Goal: Book appointment/travel/reservation

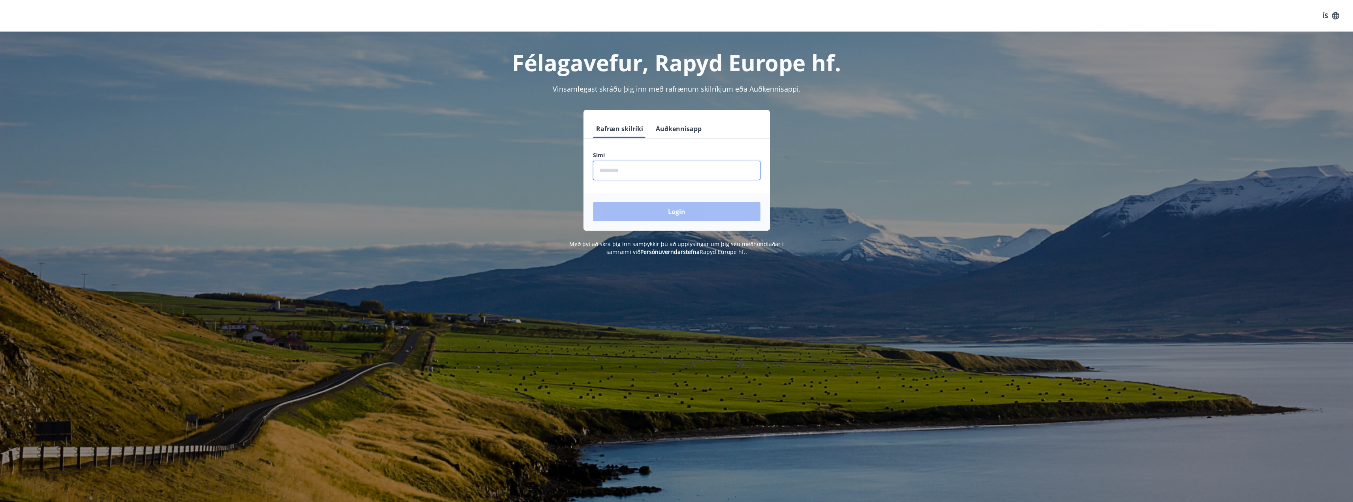
click at [635, 172] on input "phone" at bounding box center [677, 170] width 168 height 19
type input "********"
click at [656, 217] on button "Login" at bounding box center [677, 211] width 168 height 19
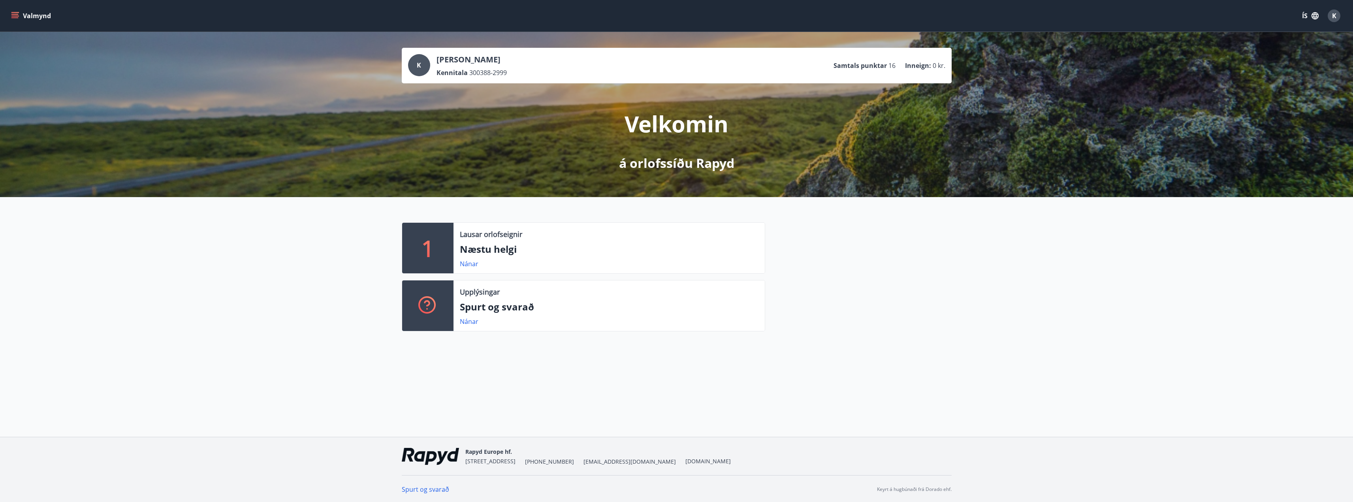
scroll to position [1, 0]
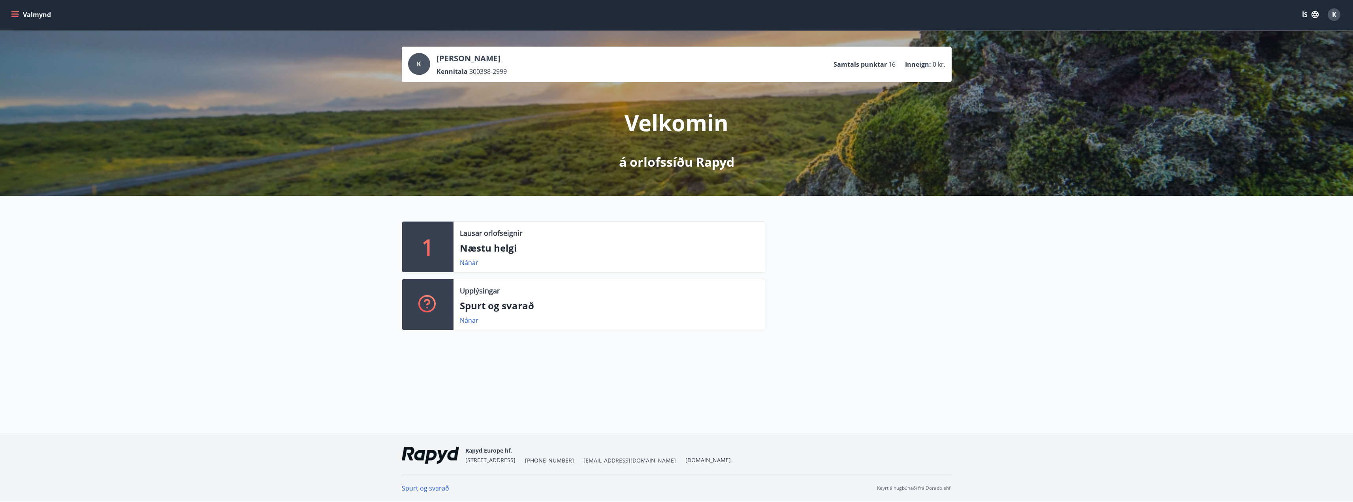
click at [493, 247] on p "Næstu helgi" at bounding box center [609, 247] width 299 height 13
click at [468, 262] on link "Nánar" at bounding box center [469, 262] width 19 height 9
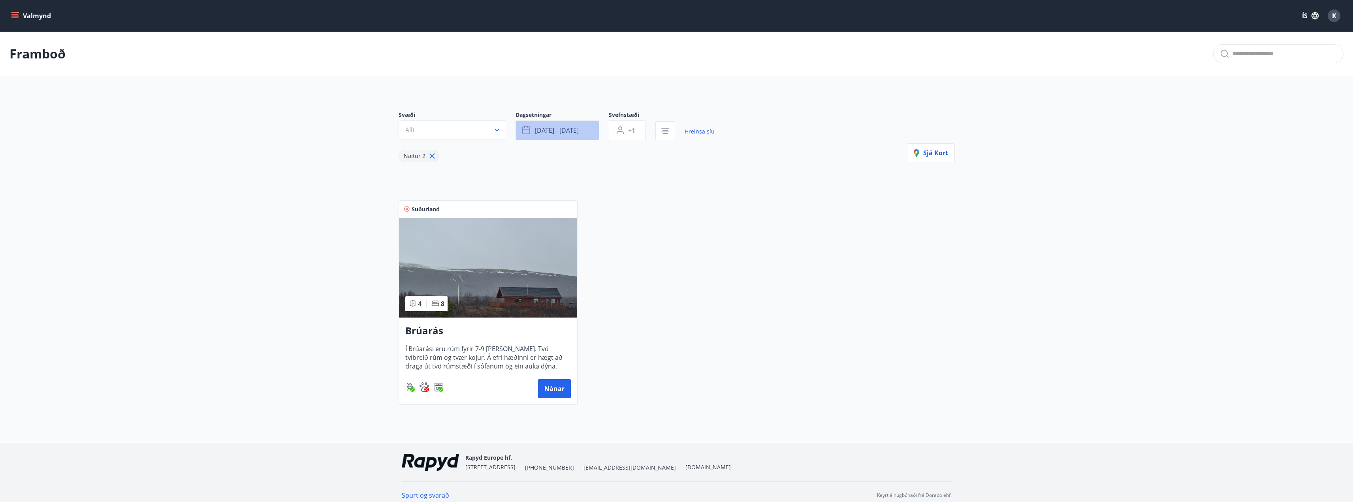
click at [552, 132] on span "[DATE] - [DATE]" at bounding box center [557, 130] width 44 height 9
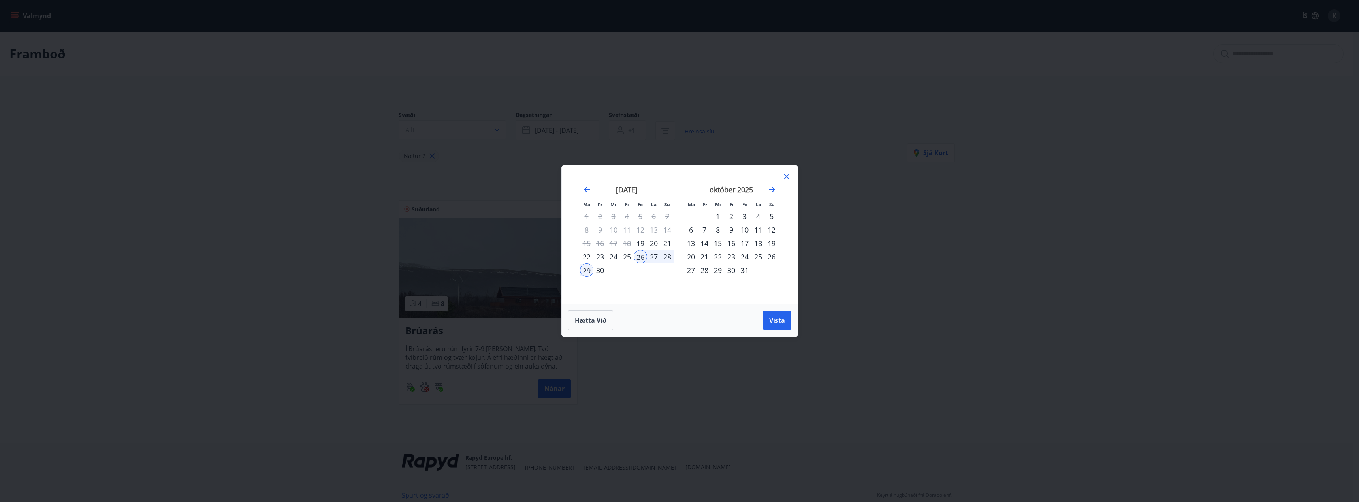
click at [745, 217] on div "3" at bounding box center [744, 216] width 13 height 13
click at [770, 217] on div "5" at bounding box center [771, 216] width 13 height 13
click at [777, 318] on span "Vista" at bounding box center [777, 320] width 16 height 9
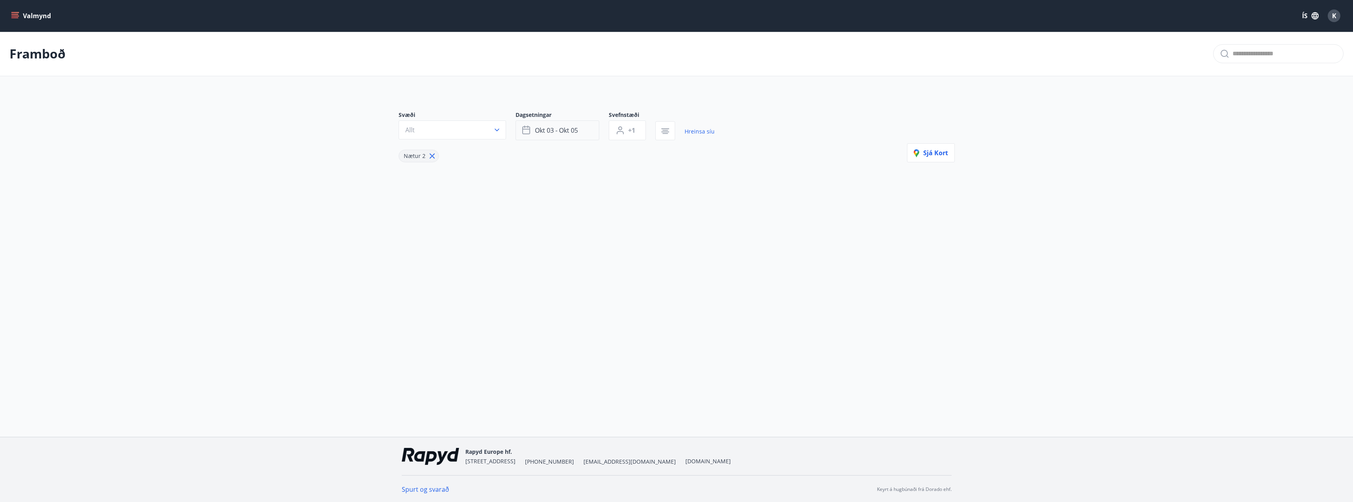
click at [575, 133] on span "okt 03 - okt 05" at bounding box center [556, 130] width 43 height 9
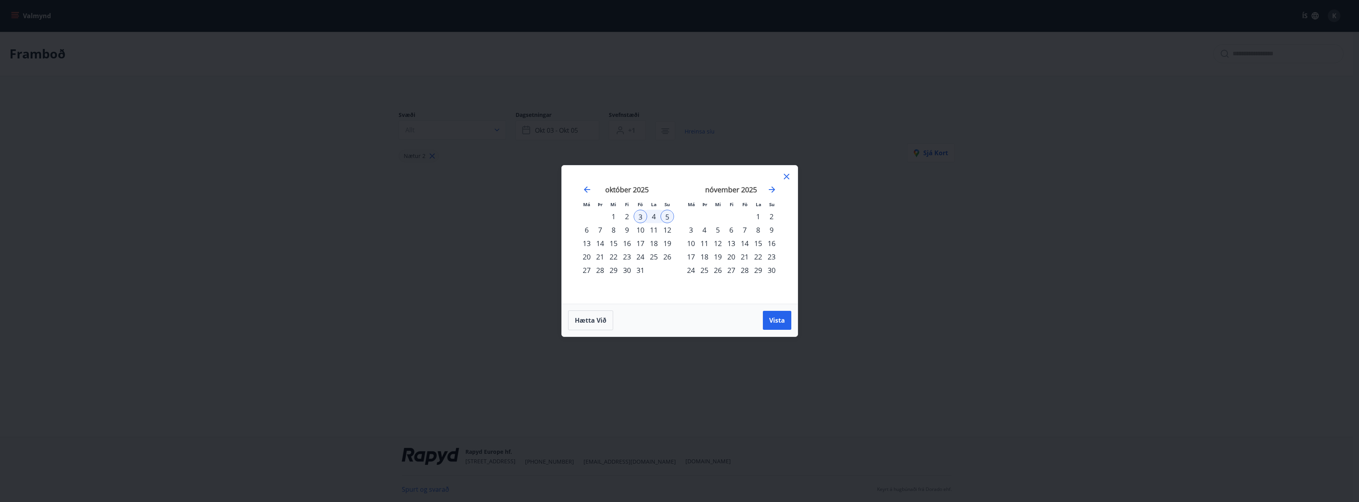
click at [628, 228] on div "9" at bounding box center [626, 229] width 13 height 13
click at [667, 229] on div "12" at bounding box center [667, 229] width 13 height 13
click at [764, 315] on button "Vista" at bounding box center [777, 320] width 28 height 19
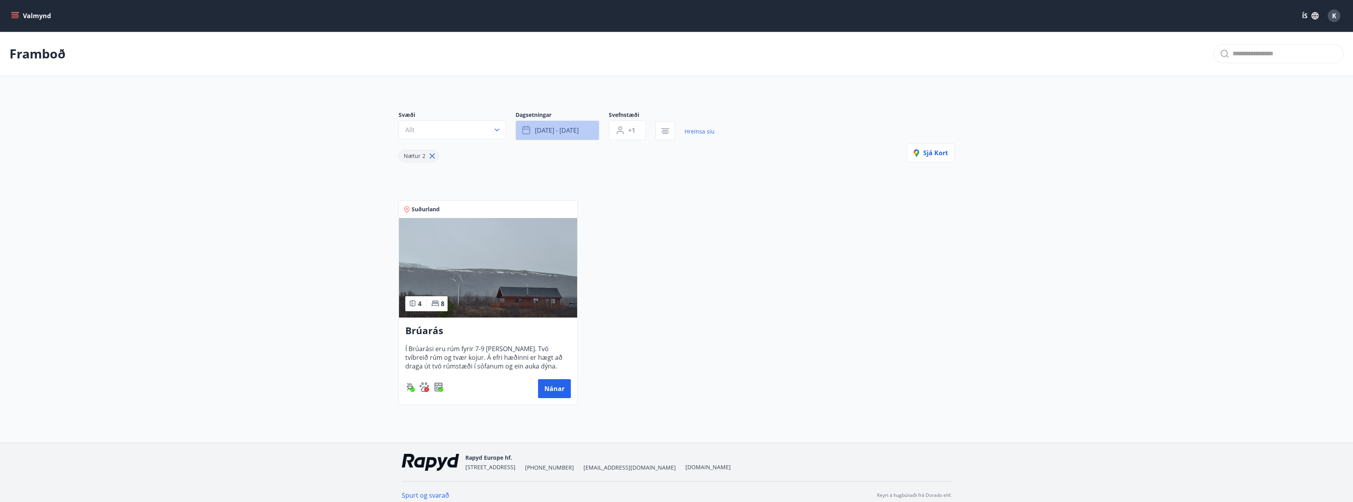
click at [574, 130] on span "[DATE] - [DATE]" at bounding box center [557, 130] width 44 height 9
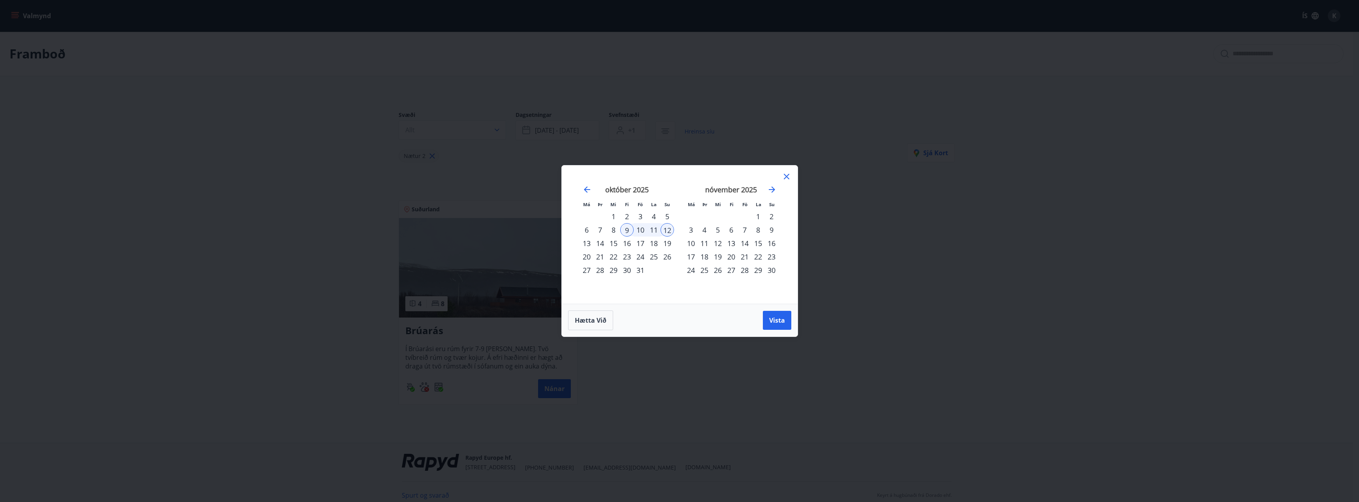
click at [627, 243] on div "16" at bounding box center [626, 243] width 13 height 13
click at [663, 242] on div "19" at bounding box center [667, 243] width 13 height 13
click at [777, 323] on span "Vista" at bounding box center [777, 320] width 16 height 9
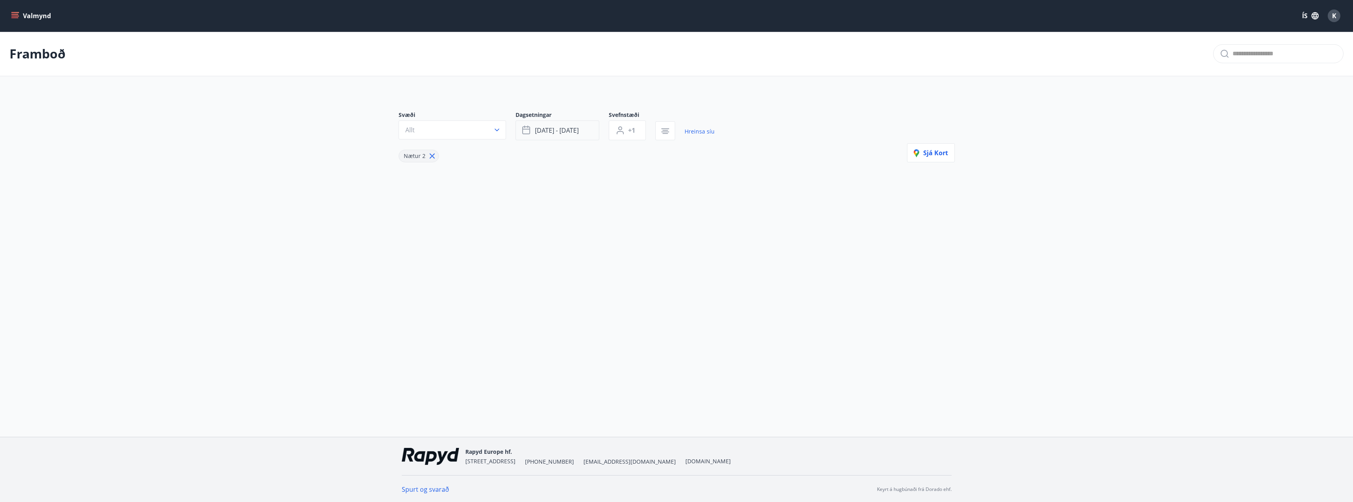
click at [553, 135] on button "[DATE] - [DATE]" at bounding box center [558, 131] width 84 height 20
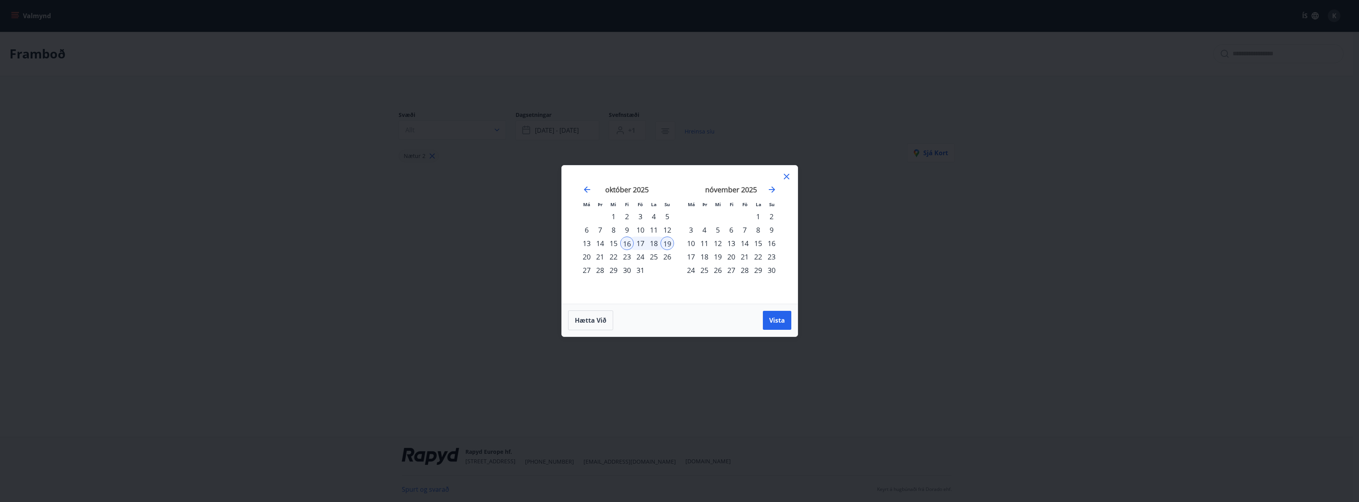
click at [626, 261] on div "23" at bounding box center [626, 256] width 13 height 13
click at [666, 258] on div "26" at bounding box center [667, 256] width 13 height 13
click at [770, 320] on span "Vista" at bounding box center [777, 320] width 16 height 9
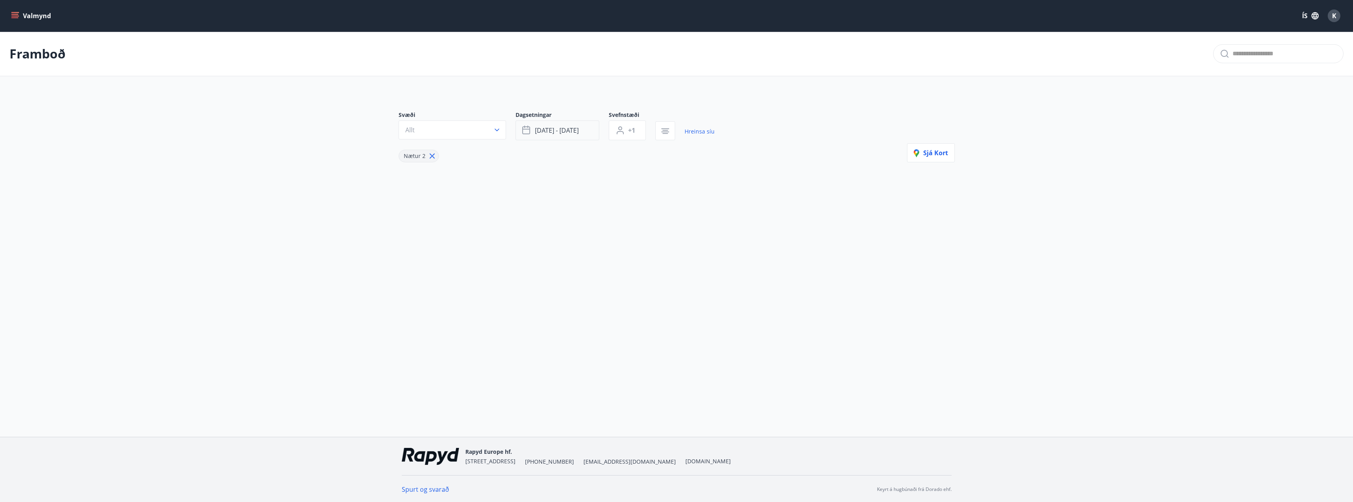
click at [557, 132] on span "[DATE] - [DATE]" at bounding box center [557, 130] width 44 height 9
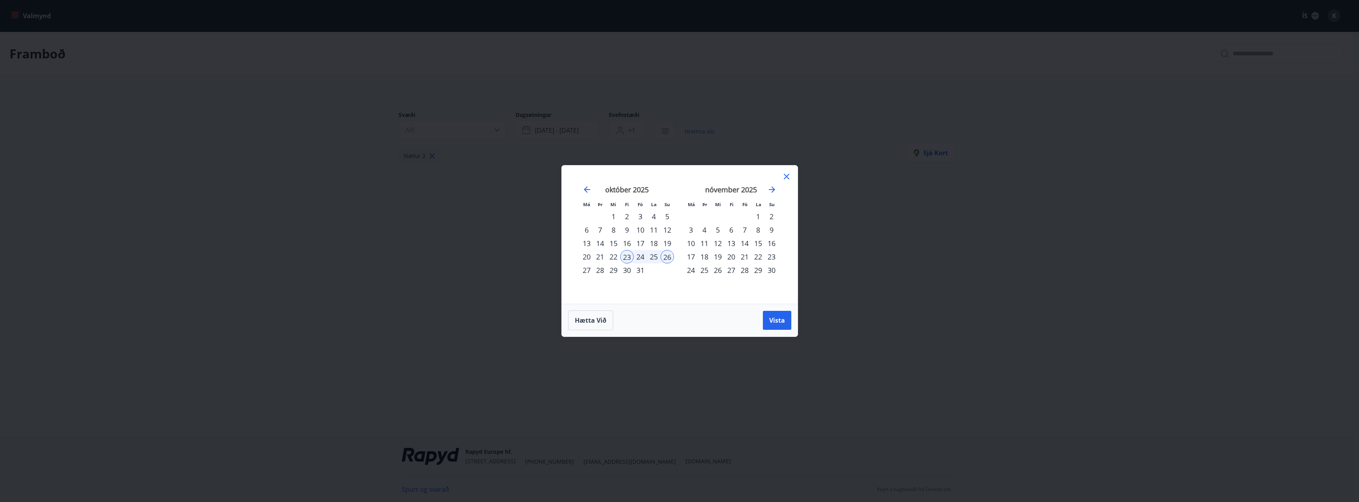
click at [645, 256] on div "24" at bounding box center [640, 256] width 13 height 13
drag, startPoint x: 774, startPoint y: 322, endPoint x: 755, endPoint y: 311, distance: 22.4
click at [775, 322] on span "Vista" at bounding box center [777, 320] width 16 height 9
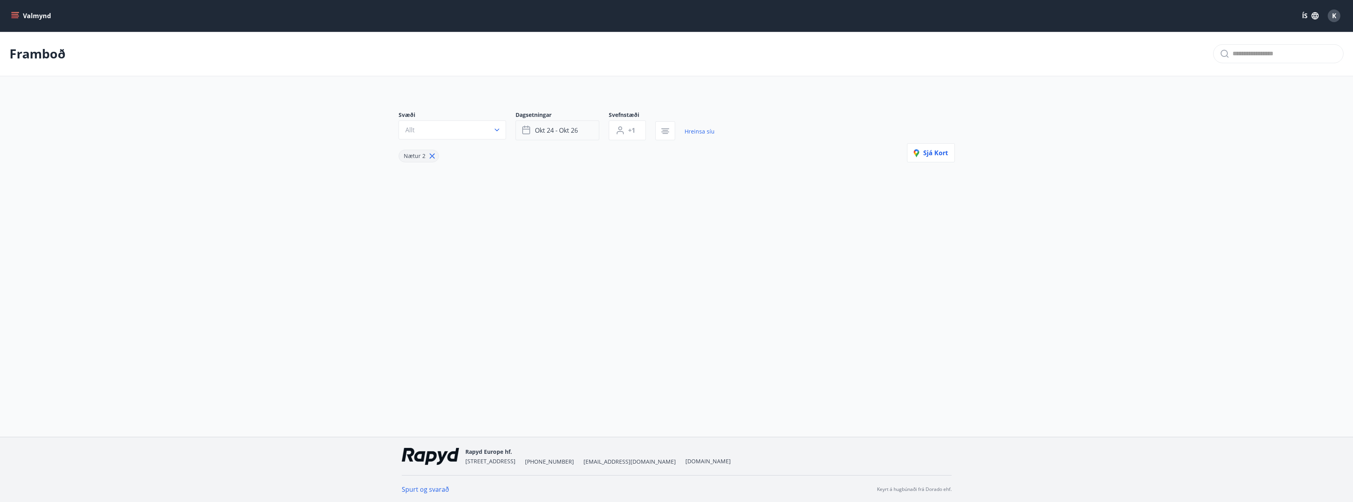
click at [546, 137] on button "okt 24 - okt 26" at bounding box center [558, 131] width 84 height 20
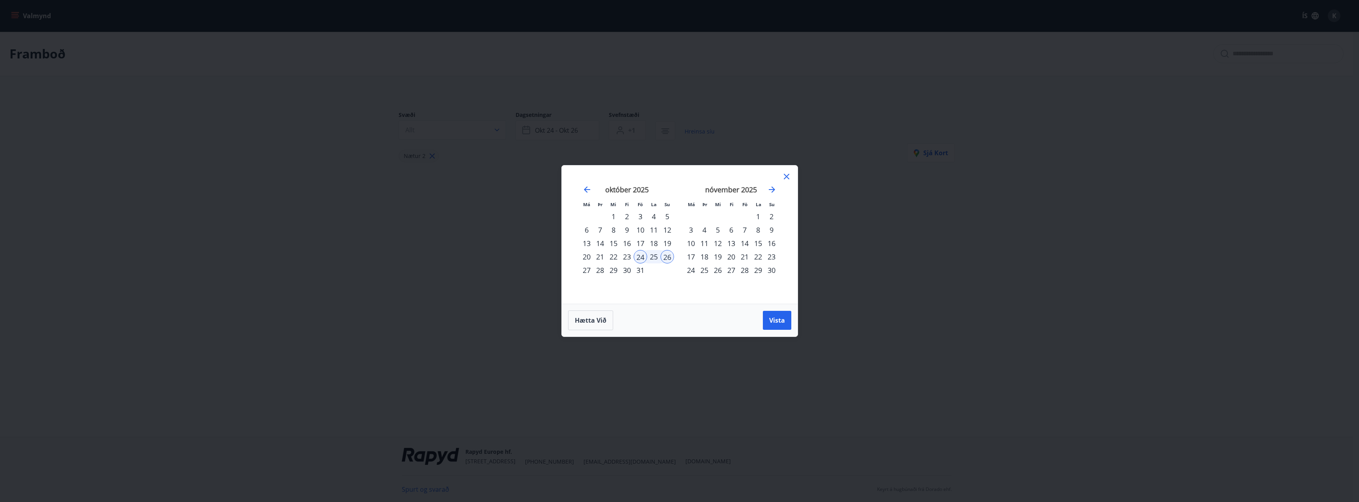
click at [746, 227] on div "7" at bounding box center [744, 229] width 13 height 13
click at [772, 230] on div "9" at bounding box center [771, 229] width 13 height 13
click at [746, 226] on div "7" at bounding box center [744, 229] width 13 height 13
click at [770, 233] on div "9" at bounding box center [771, 229] width 13 height 13
click at [782, 320] on span "Vista" at bounding box center [777, 320] width 16 height 9
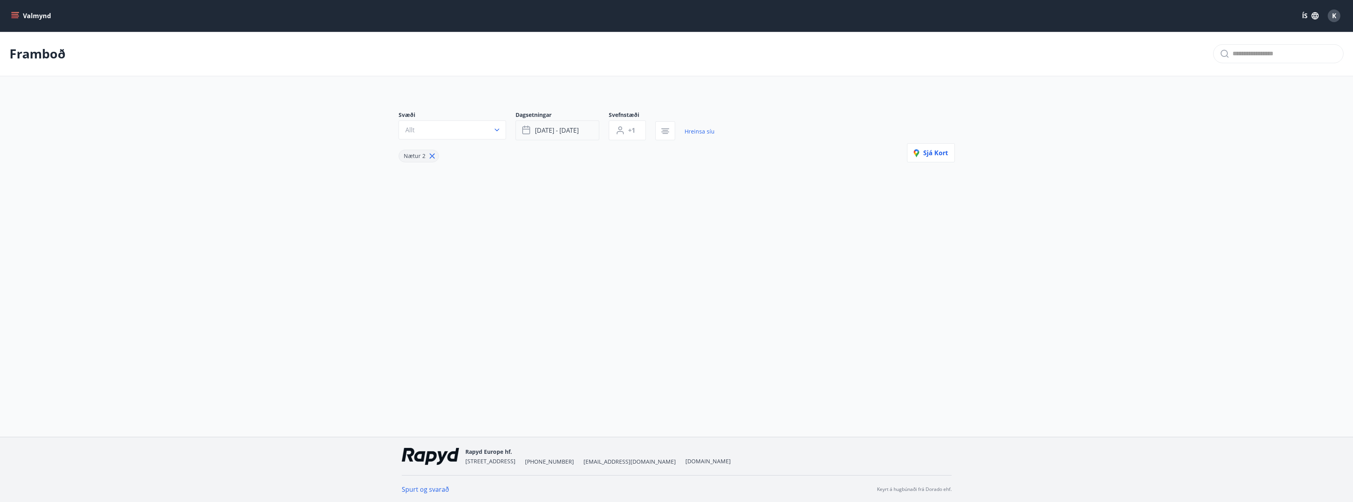
click at [554, 135] on button "[DATE] - [DATE]" at bounding box center [558, 131] width 84 height 20
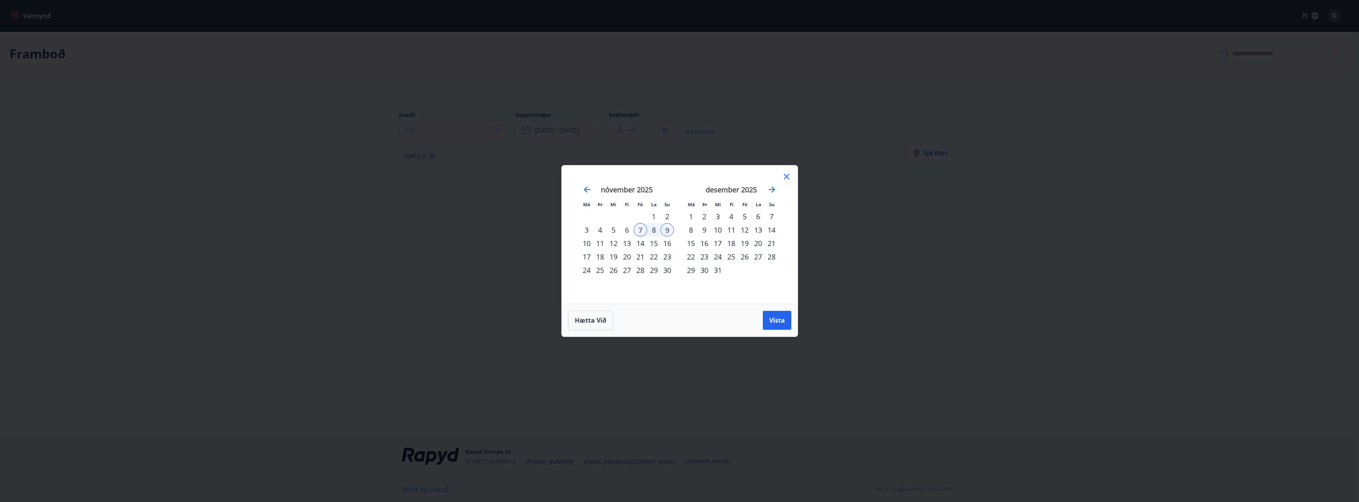
click at [637, 243] on div "14" at bounding box center [640, 243] width 13 height 13
click at [669, 243] on div "16" at bounding box center [667, 243] width 13 height 13
click at [766, 320] on button "Vista" at bounding box center [777, 320] width 28 height 19
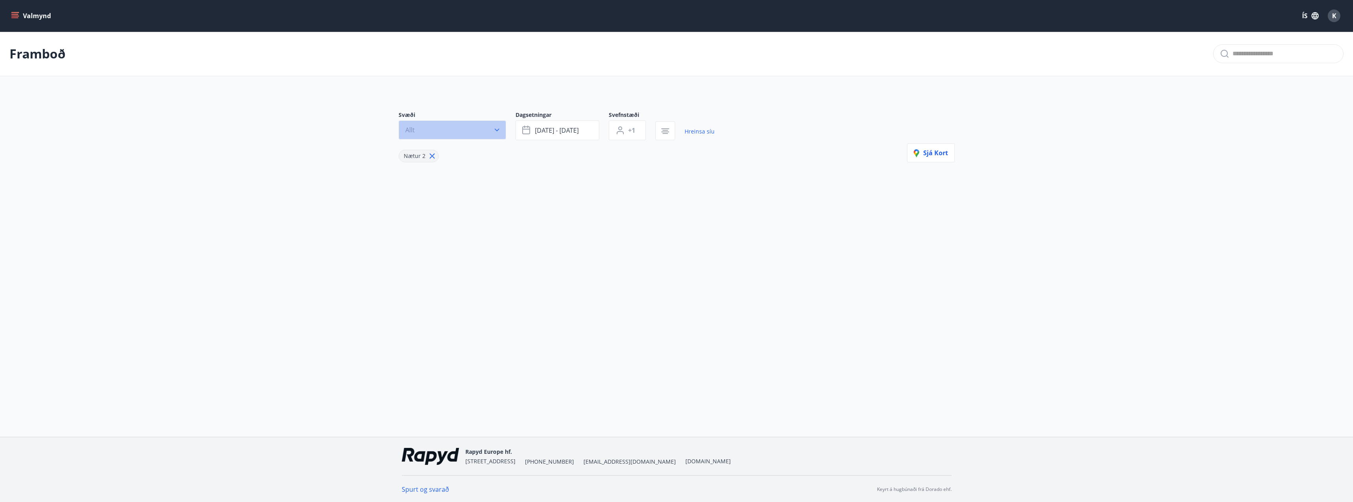
click at [490, 128] on button "Allt" at bounding box center [452, 130] width 107 height 19
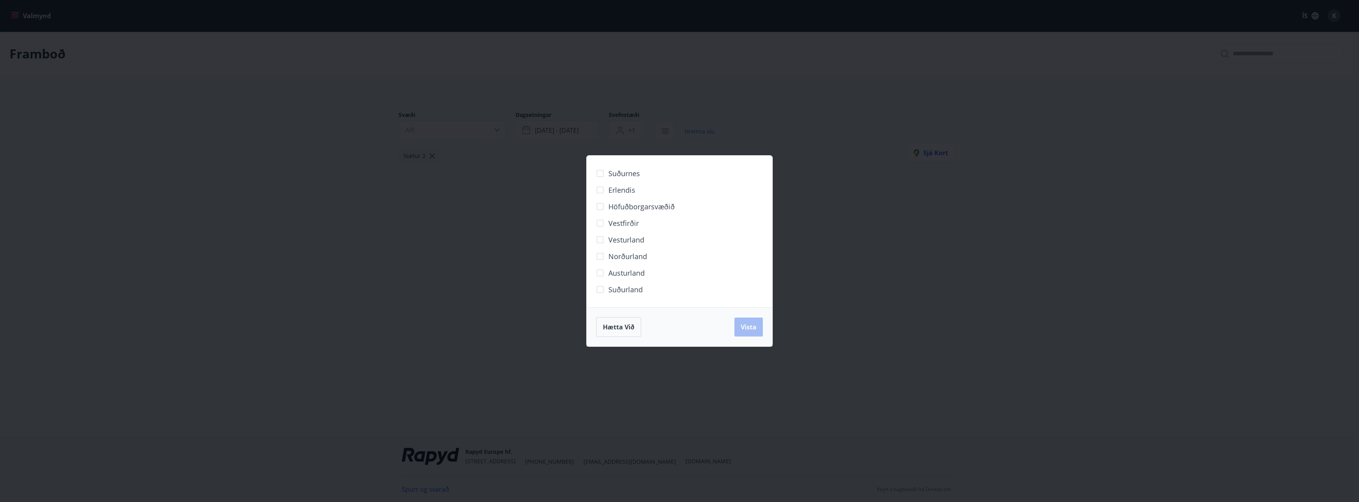
click at [753, 323] on div "Hætta við Vista" at bounding box center [679, 327] width 167 height 20
click at [909, 221] on div "Suðurnes Erlendis Höfuðborgarsvæðið [GEOGRAPHIC_DATA] [GEOGRAPHIC_DATA] [GEOGRA…" at bounding box center [679, 251] width 1359 height 502
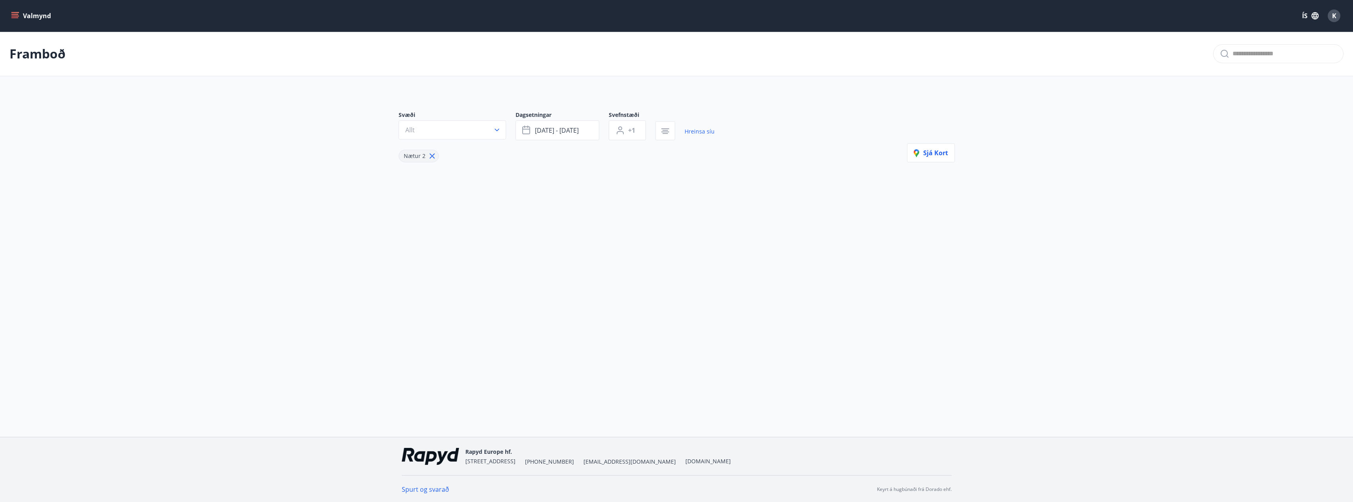
click at [30, 13] on button "Valmynd" at bounding box center [31, 16] width 45 height 14
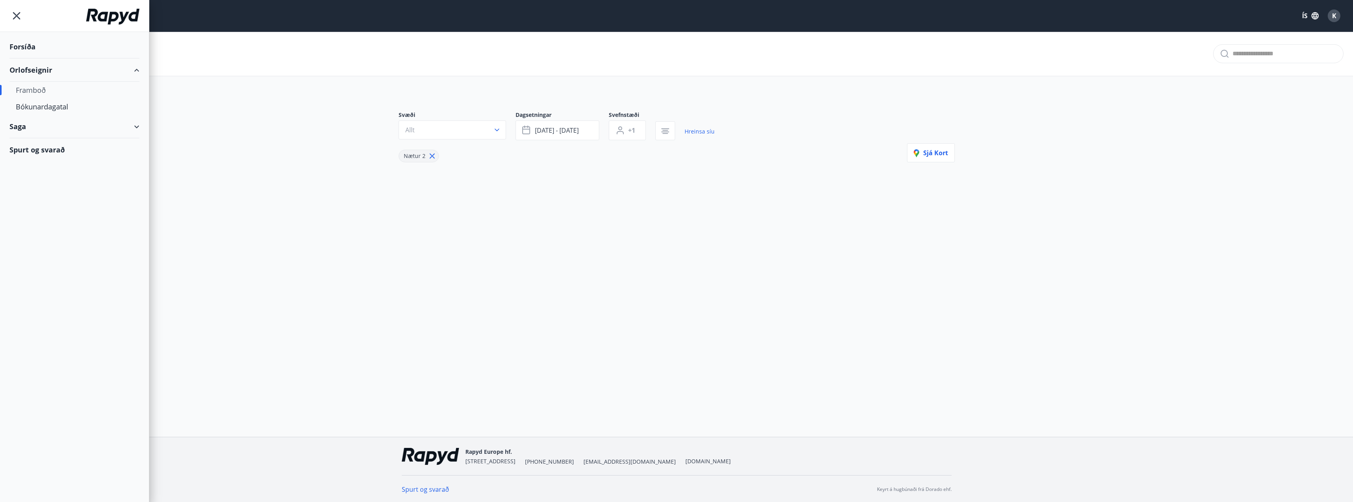
click at [37, 87] on div "Framboð" at bounding box center [74, 90] width 117 height 17
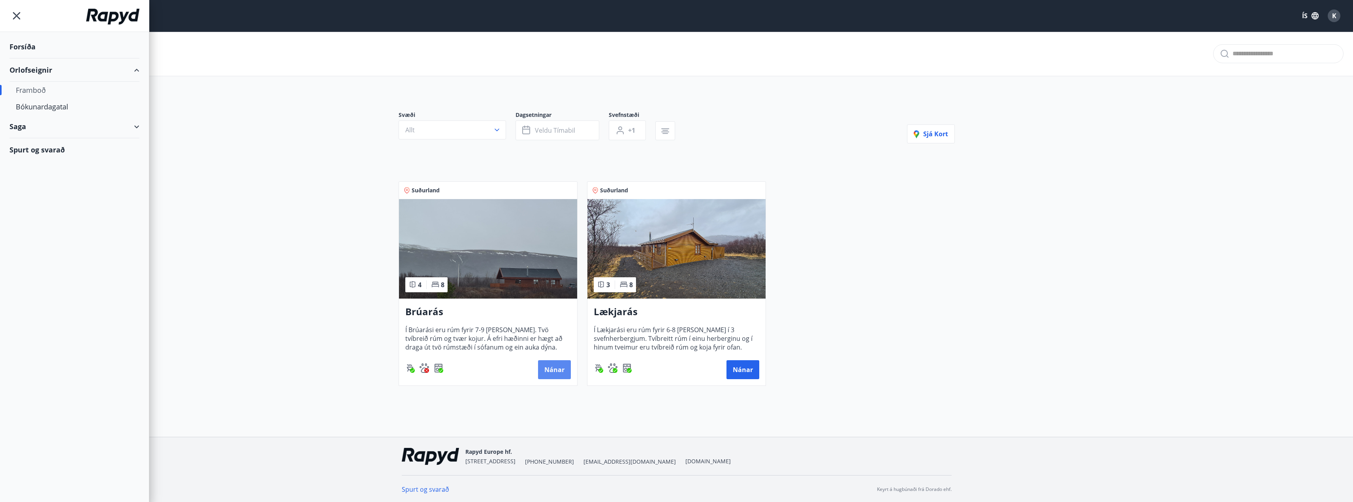
click at [541, 367] on button "Nánar" at bounding box center [554, 369] width 33 height 19
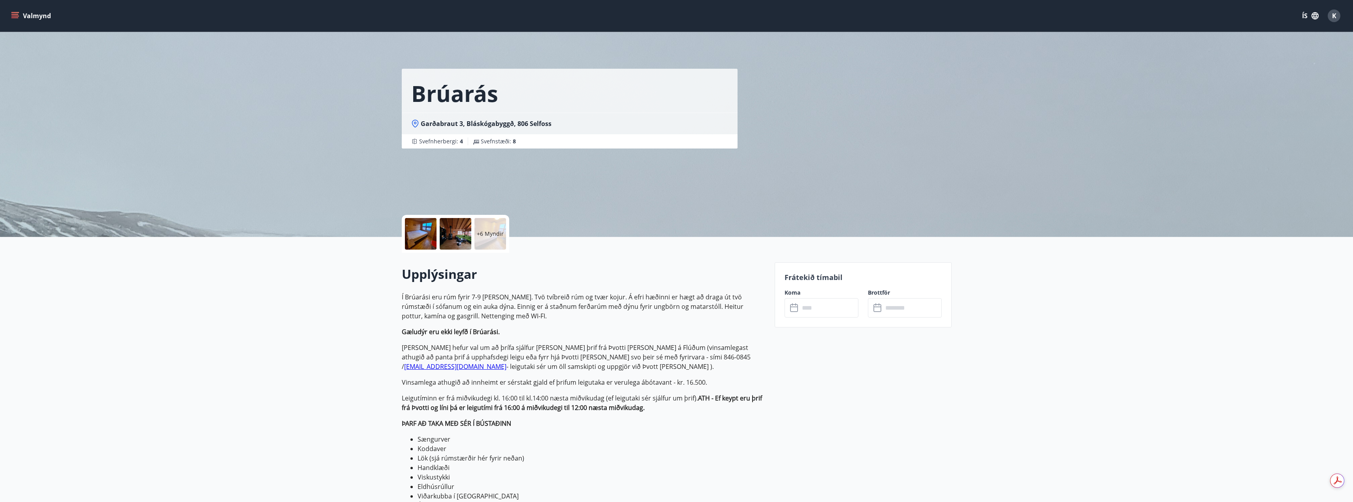
click at [827, 313] on input "text" at bounding box center [829, 307] width 59 height 19
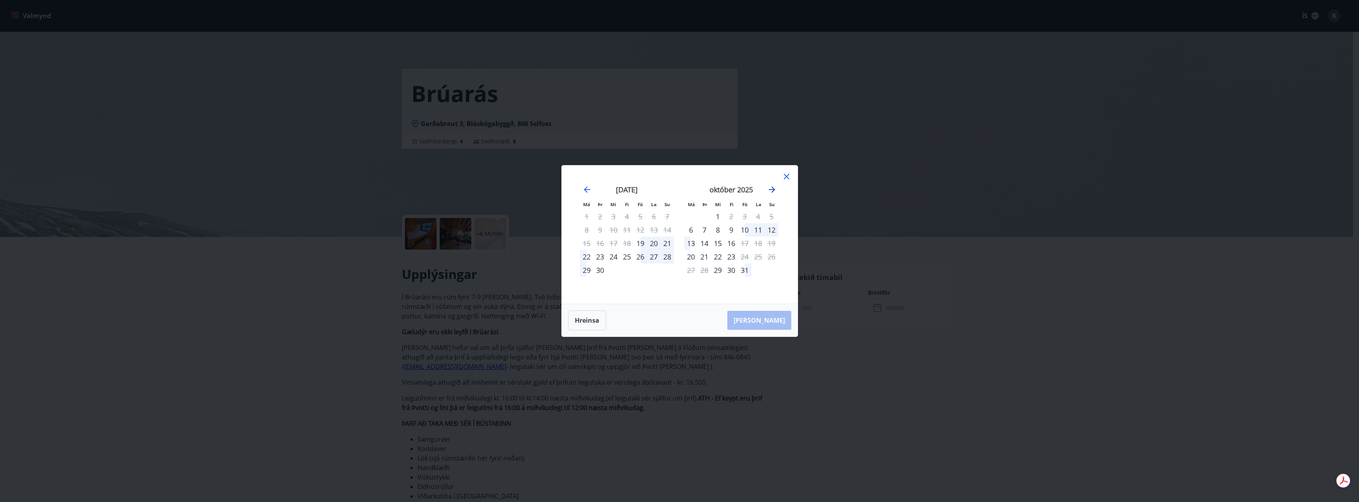
click at [772, 191] on icon "Move forward to switch to the next month." at bounding box center [771, 189] width 9 height 9
